Goal: Task Accomplishment & Management: Manage account settings

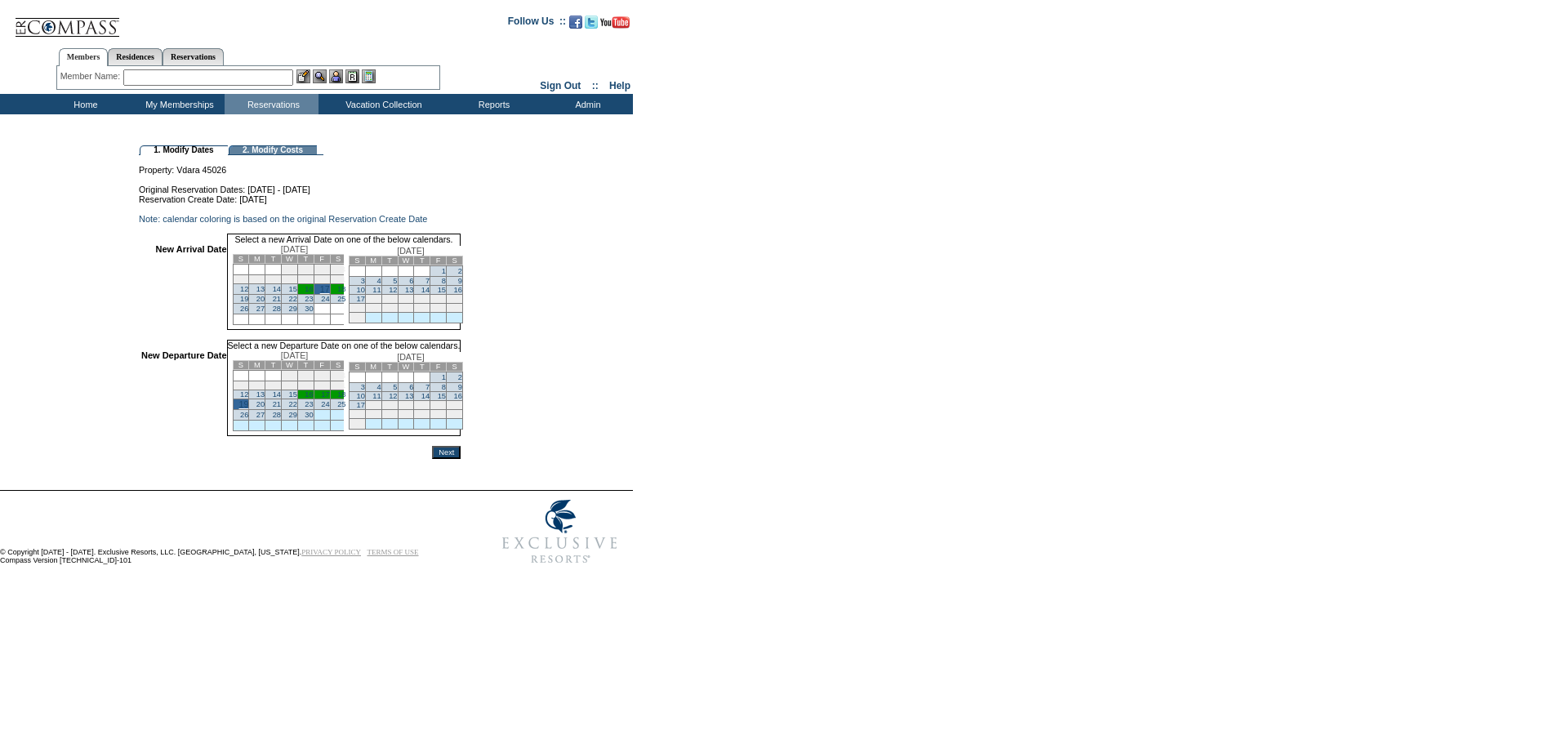
click at [460, 459] on input "Next" at bounding box center [446, 452] width 28 height 13
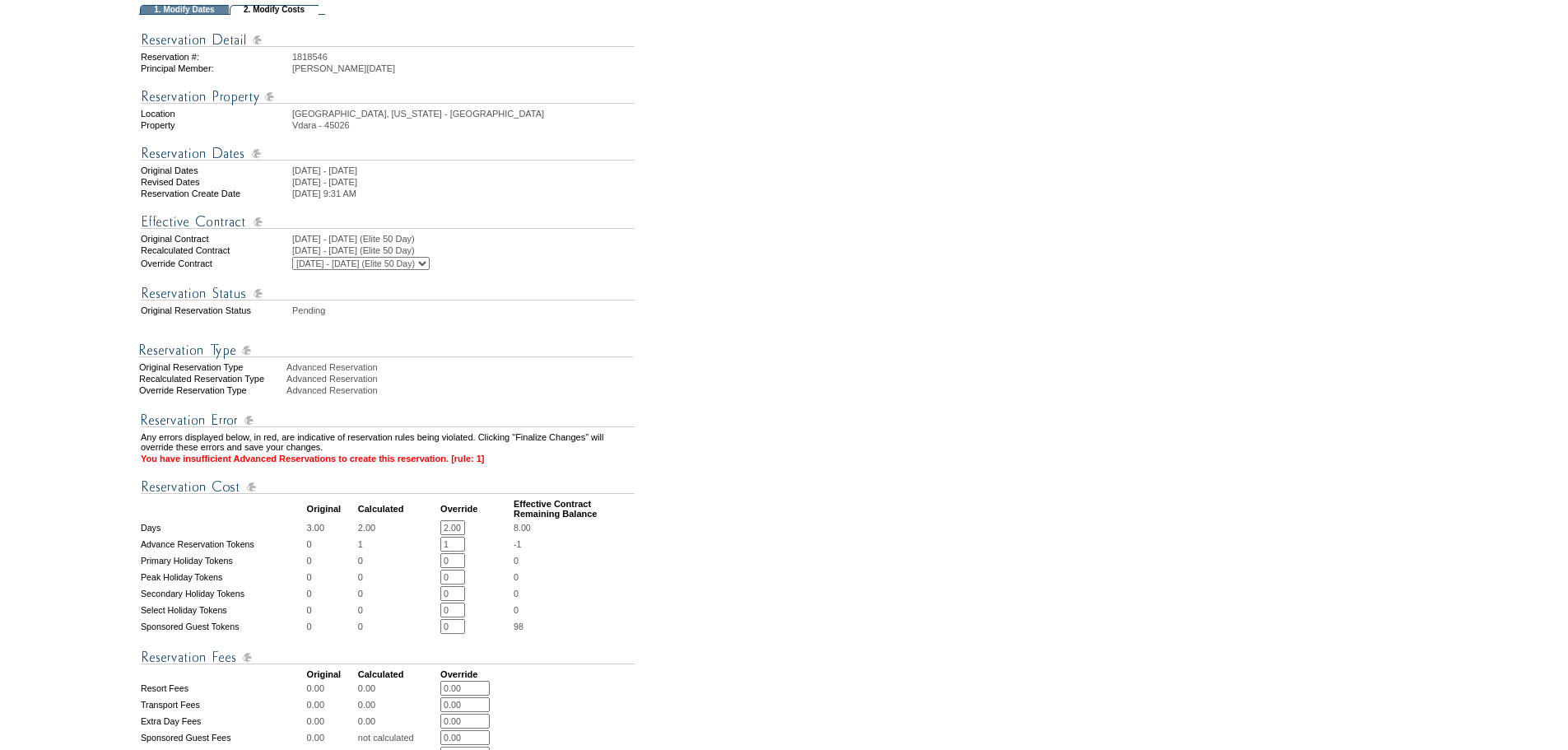
scroll to position [412, 0]
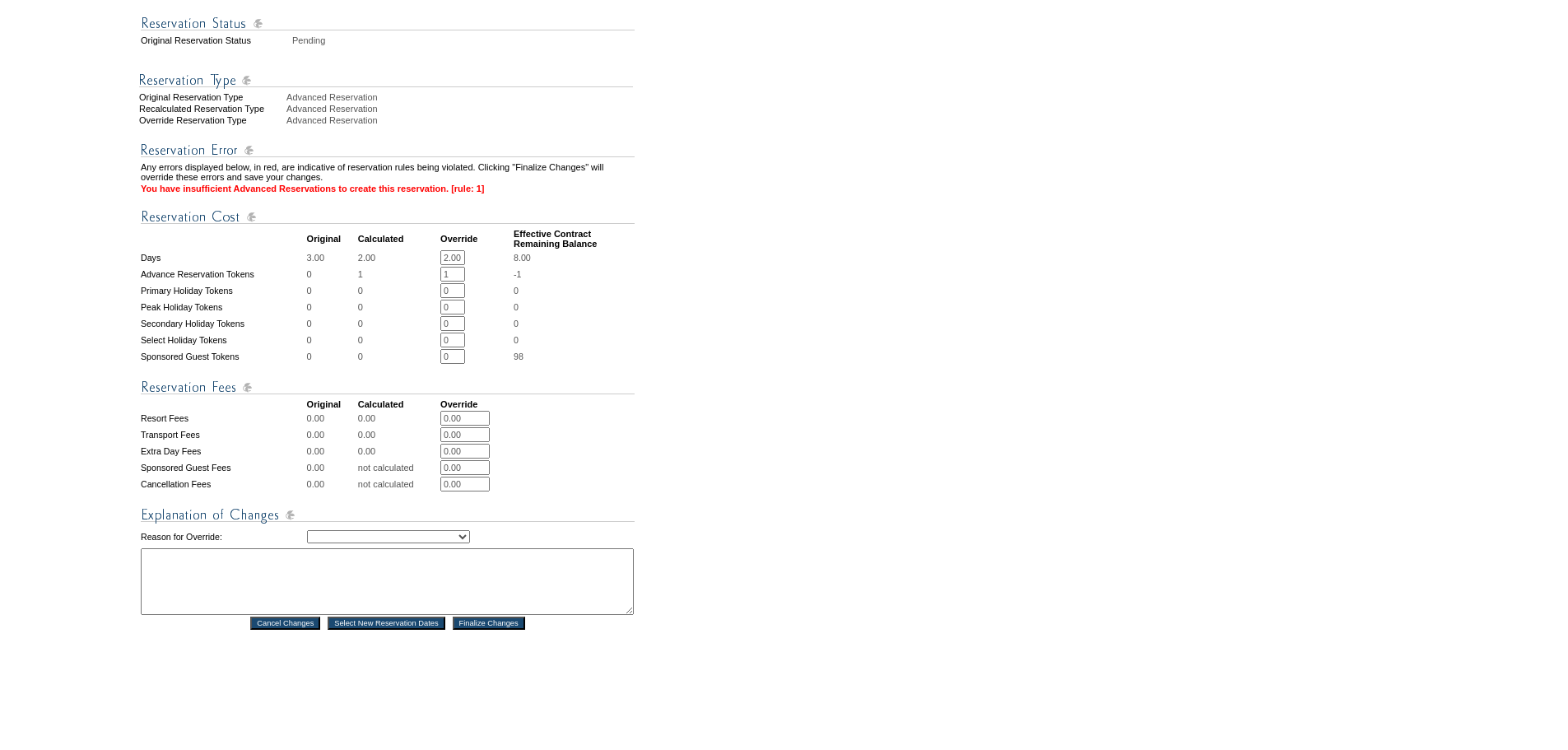
click at [470, 544] on select "Creating Continuous Stay Days Rebooked After Cancellation Editing Occupant Expe…" at bounding box center [389, 537] width 163 height 13
select select "1043"
click at [307, 544] on select "Creating Continuous Stay Days Rebooked After Cancellation Editing Occupant Expe…" at bounding box center [389, 537] width 163 height 13
click at [454, 615] on textarea at bounding box center [387, 581] width 493 height 67
type textarea "AG"
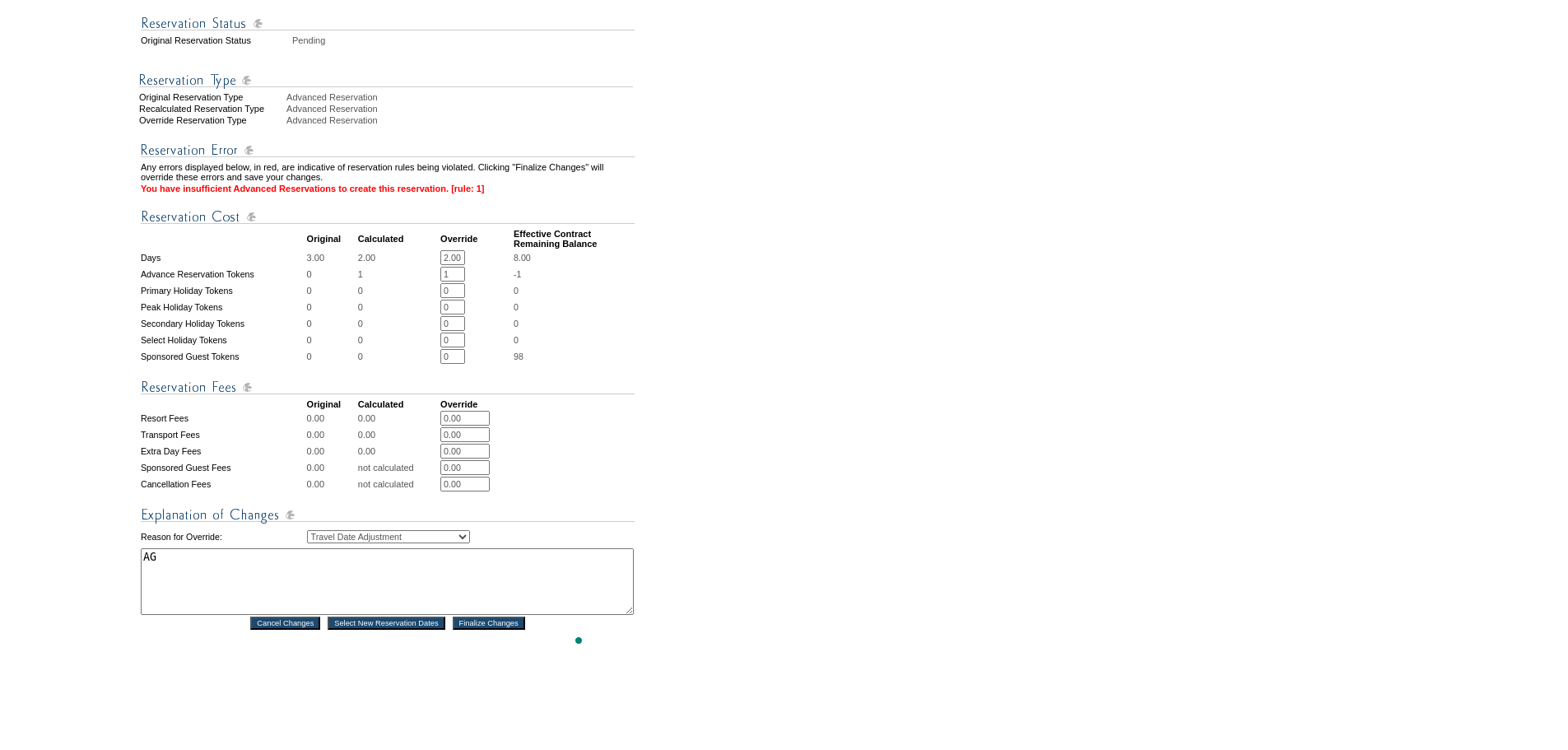
click at [494, 630] on input "Finalize Changes" at bounding box center [489, 623] width 72 height 13
